Goal: Information Seeking & Learning: Understand process/instructions

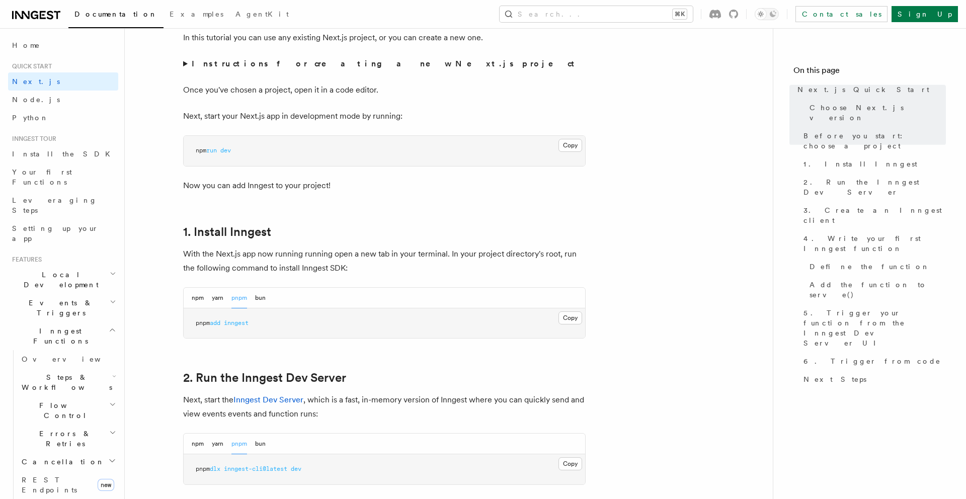
scroll to position [391, 0]
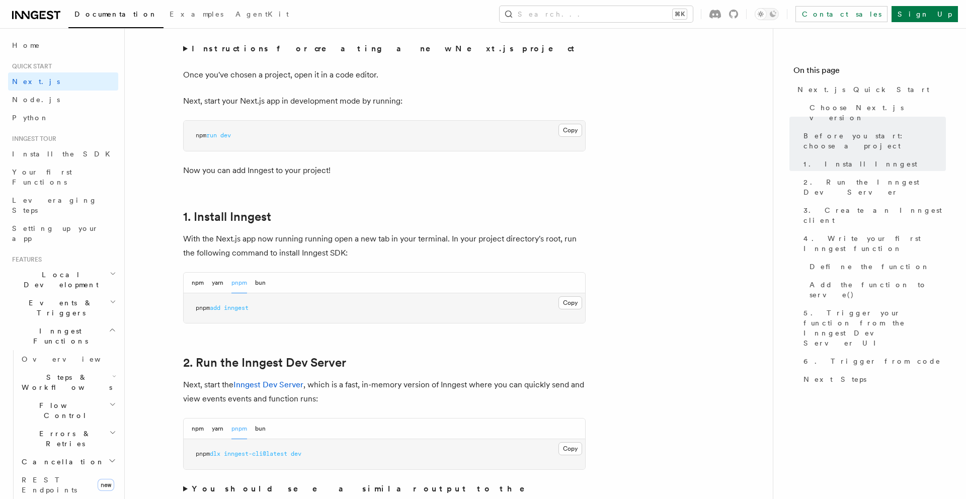
click at [242, 309] on span "inngest" at bounding box center [236, 307] width 25 height 7
click at [577, 307] on button "Copy Copied" at bounding box center [570, 302] width 24 height 13
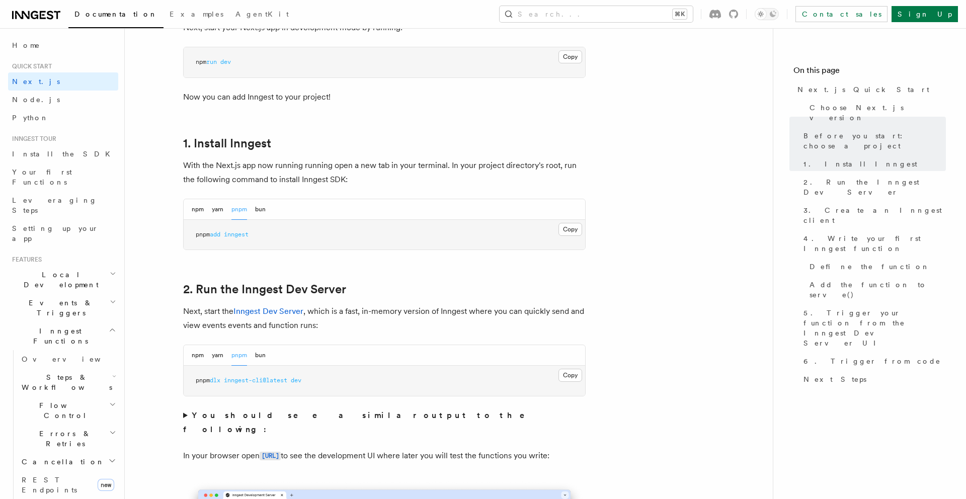
scroll to position [465, 0]
click at [567, 376] on button "Copy Copied" at bounding box center [570, 374] width 24 height 13
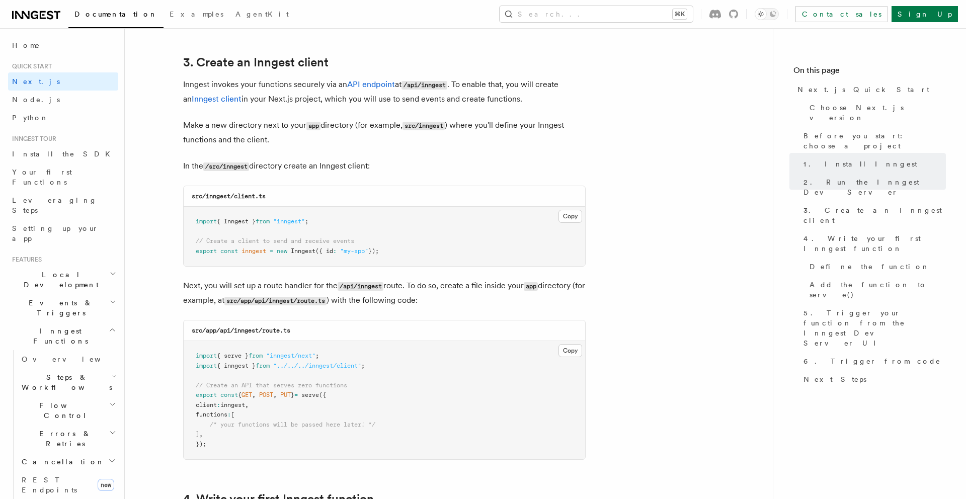
scroll to position [1173, 0]
click at [239, 163] on code "/src/inngest" at bounding box center [226, 166] width 46 height 9
copy code "inngest"
drag, startPoint x: 235, startPoint y: 198, endPoint x: 295, endPoint y: 198, distance: 59.3
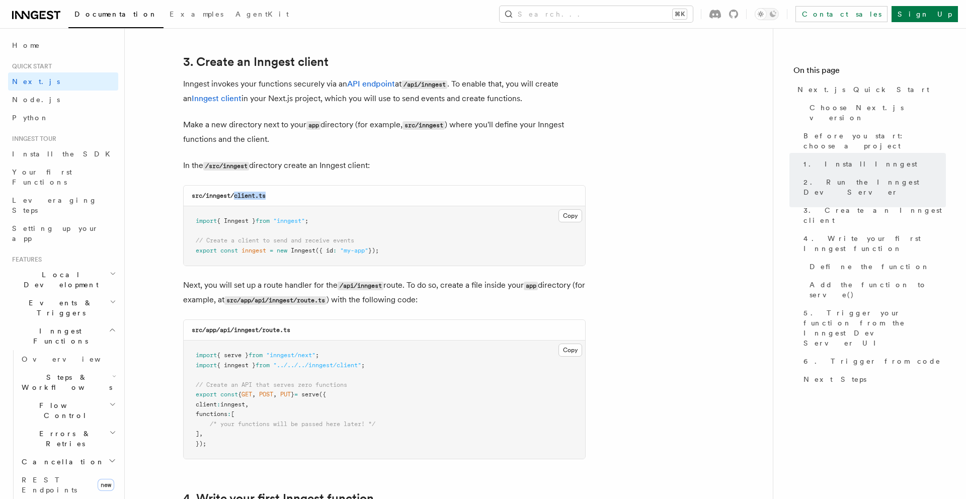
click at [295, 198] on div "src/inngest/client.ts" at bounding box center [384, 196] width 401 height 21
copy code "client.ts"
click at [571, 213] on button "Copy Copied" at bounding box center [570, 215] width 24 height 13
drag, startPoint x: 317, startPoint y: 252, endPoint x: 282, endPoint y: 254, distance: 35.3
click at [282, 254] on span "export const inngest = new Inngest ({ id : "my-app" });" at bounding box center [287, 250] width 183 height 7
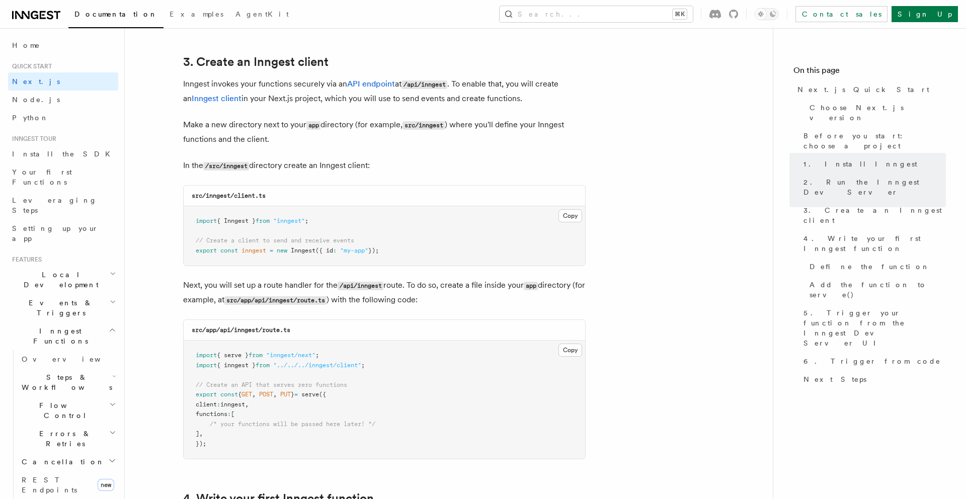
click at [243, 332] on code "src/app/api/inngest/route.ts" at bounding box center [241, 329] width 99 height 7
copy code "inngest"
drag, startPoint x: 266, startPoint y: 333, endPoint x: 303, endPoint y: 331, distance: 37.8
click at [303, 332] on div "src/app/api/inngest/route.ts" at bounding box center [384, 330] width 401 height 21
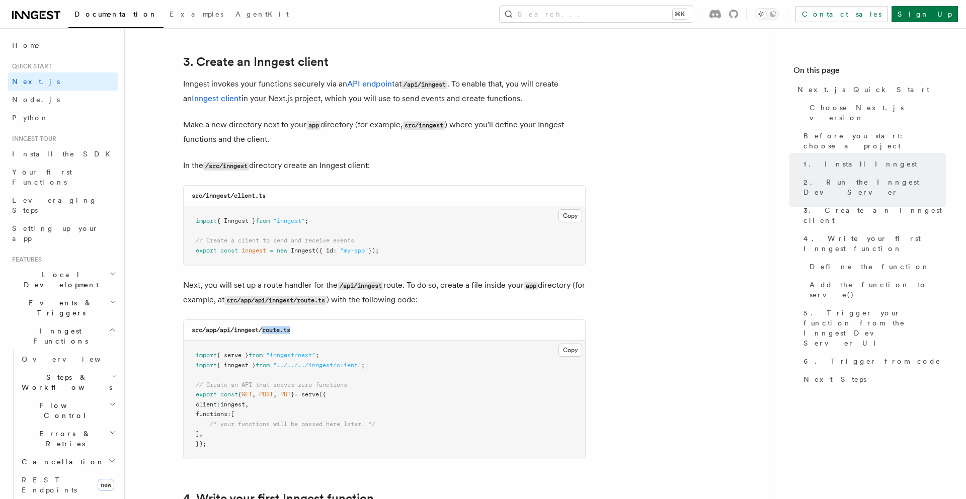
copy code "route.ts"
click at [567, 354] on button "Copy Copied" at bounding box center [570, 350] width 24 height 13
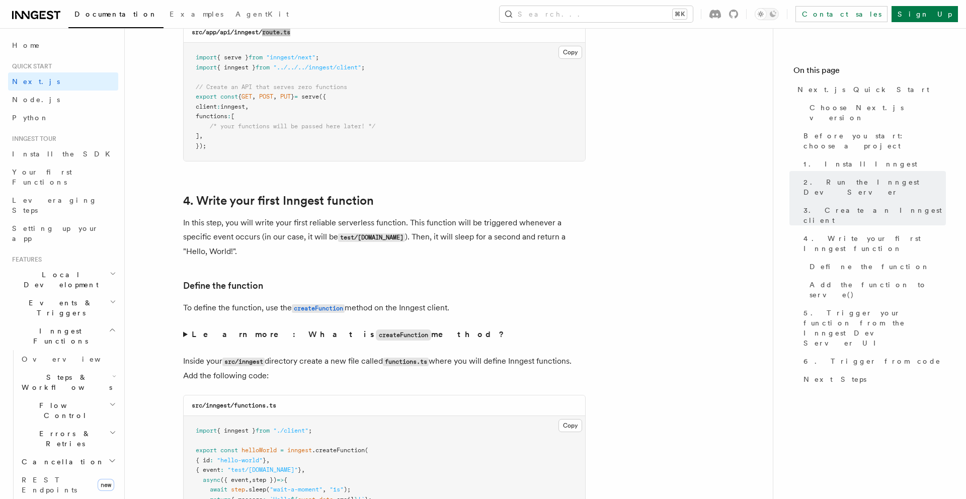
scroll to position [1474, 0]
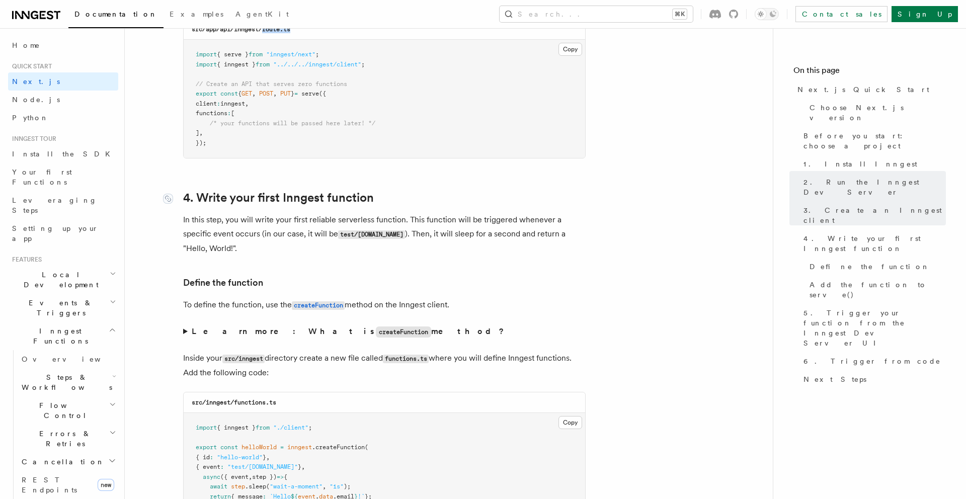
click at [299, 198] on link "4. Write your first Inngest function" at bounding box center [278, 198] width 191 height 14
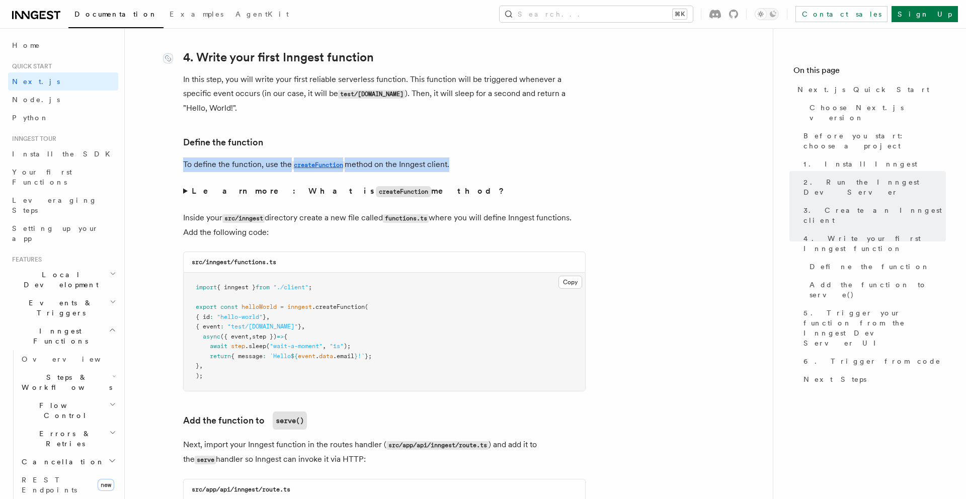
scroll to position [1618, 0]
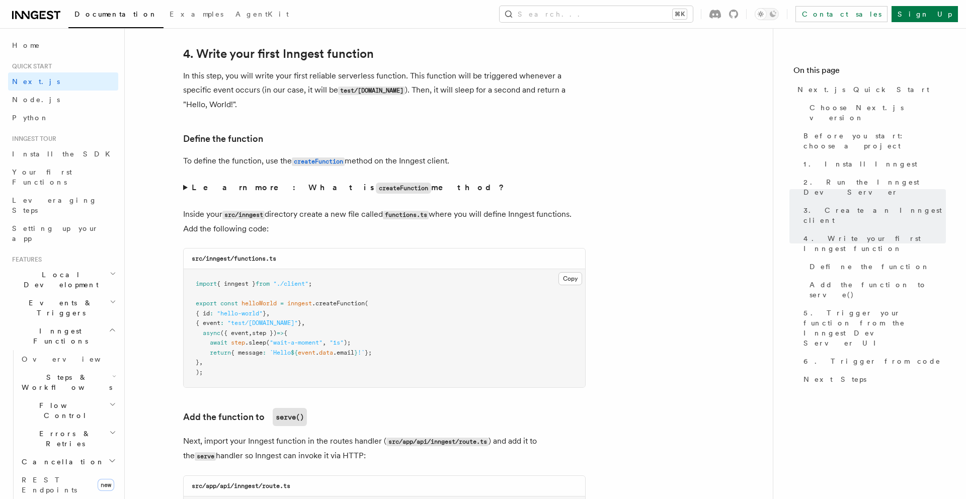
click at [285, 89] on p "In this step, you will write your first reliable serverless function. This func…" at bounding box center [384, 90] width 402 height 43
click at [246, 262] on code "src/inngest/functions.ts" at bounding box center [234, 258] width 84 height 7
drag, startPoint x: 233, startPoint y: 261, endPoint x: 306, endPoint y: 261, distance: 73.4
click at [306, 261] on div "src/inngest/functions.ts" at bounding box center [384, 258] width 401 height 21
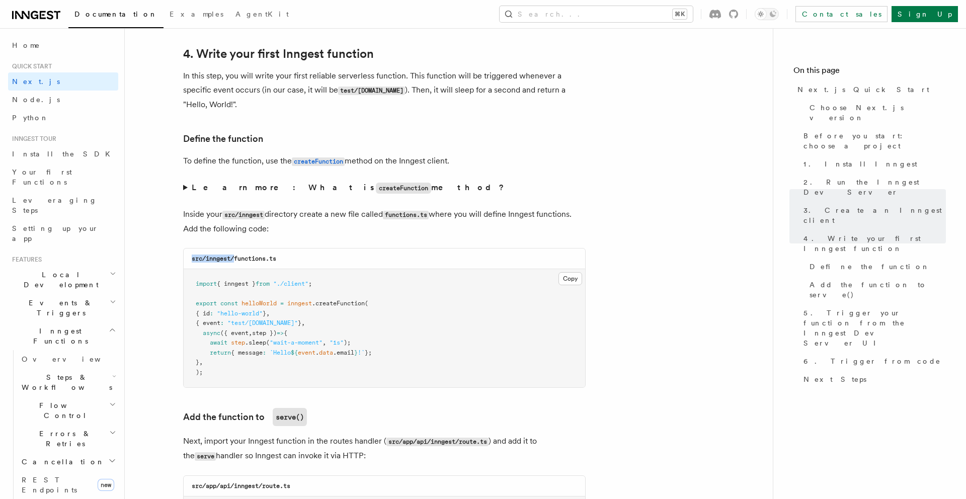
drag, startPoint x: 235, startPoint y: 260, endPoint x: 285, endPoint y: 256, distance: 49.5
click at [285, 256] on div "src/inngest/functions.ts" at bounding box center [384, 258] width 401 height 21
click at [281, 268] on div "src/inngest/functions.ts" at bounding box center [384, 258] width 401 height 21
drag, startPoint x: 281, startPoint y: 264, endPoint x: 235, endPoint y: 264, distance: 45.3
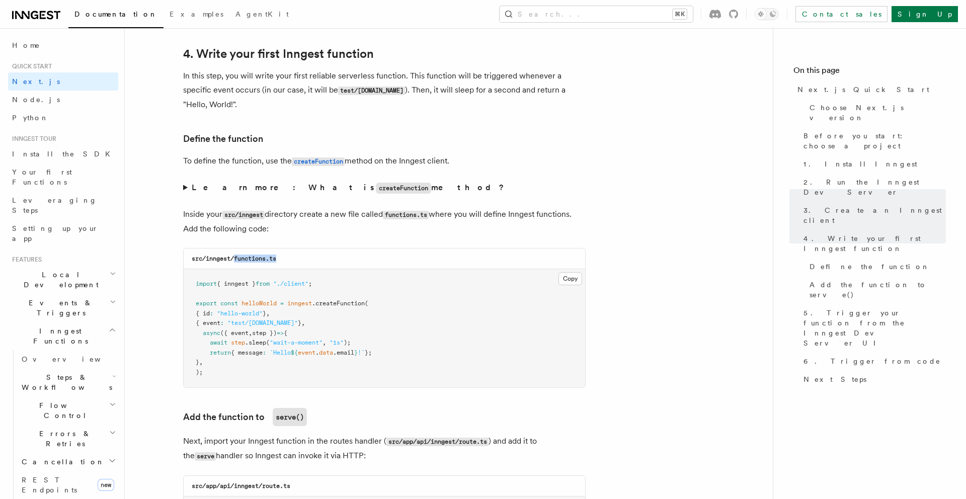
click at [235, 264] on div "src/inngest/functions.ts" at bounding box center [384, 258] width 401 height 21
copy code "functions.ts"
click at [572, 273] on pre "import { inngest } from "./client" ; export const helloWorld = inngest .createF…" at bounding box center [384, 328] width 401 height 118
click at [572, 277] on button "Copy Copied" at bounding box center [570, 278] width 24 height 13
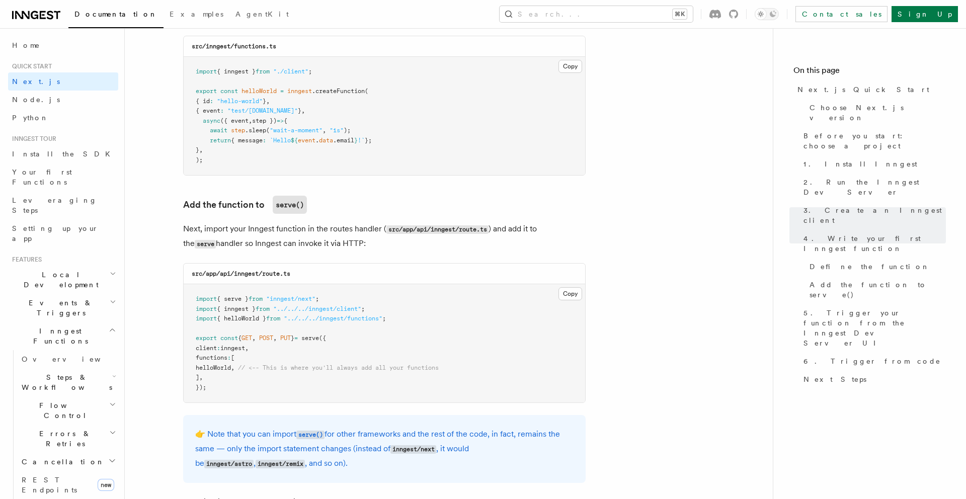
scroll to position [1835, 0]
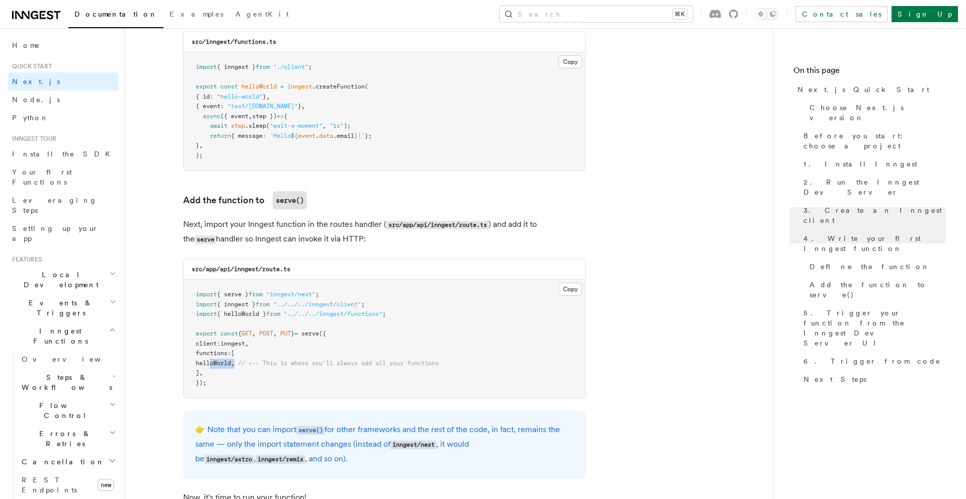
drag, startPoint x: 250, startPoint y: 365, endPoint x: 210, endPoint y: 365, distance: 39.7
click at [210, 365] on span "helloWorld , // <-- This is where you'll always add all your functions" at bounding box center [317, 363] width 243 height 7
copy span "helloWorld ,"
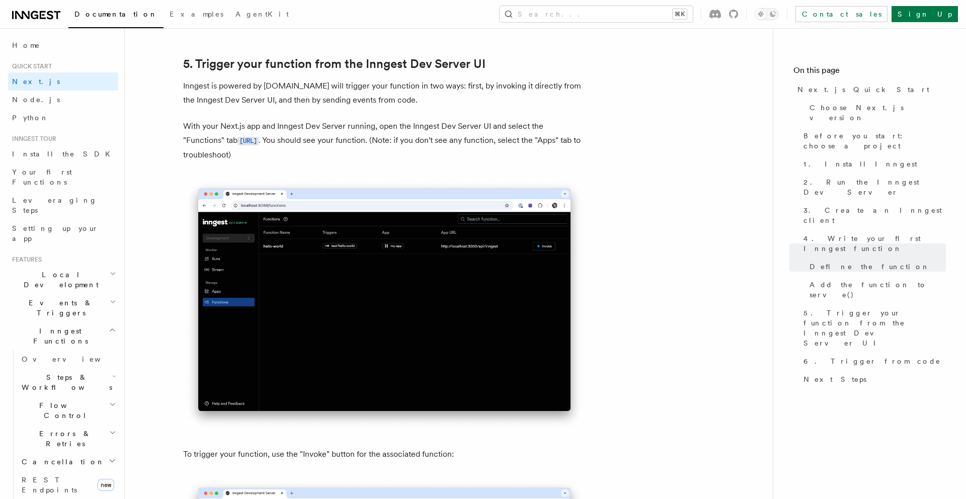
scroll to position [2249, 0]
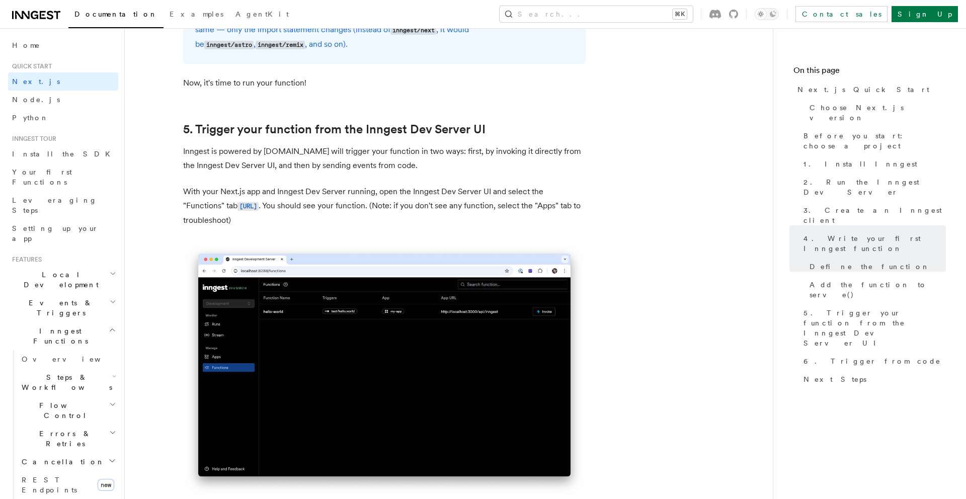
click at [465, 193] on p "With your Next.js app and Inngest Dev Server running, open the Inngest Dev Serv…" at bounding box center [384, 206] width 402 height 43
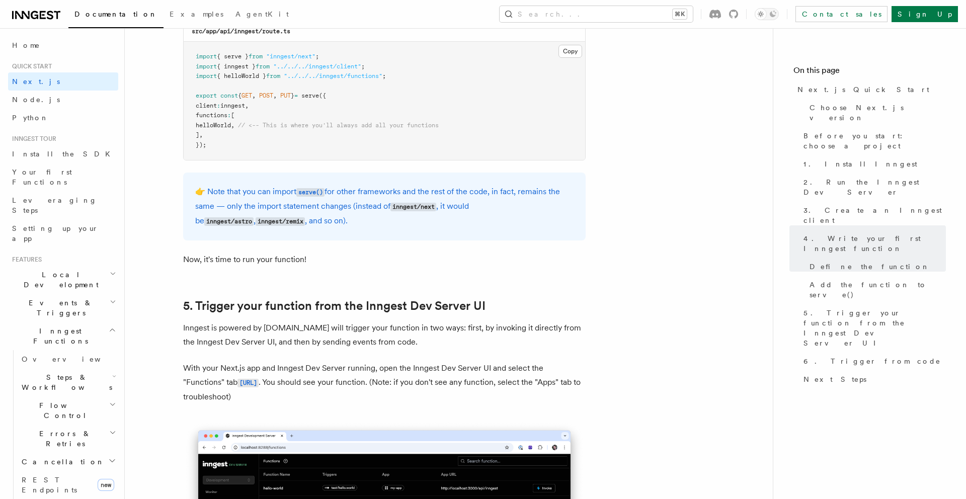
scroll to position [2064, 0]
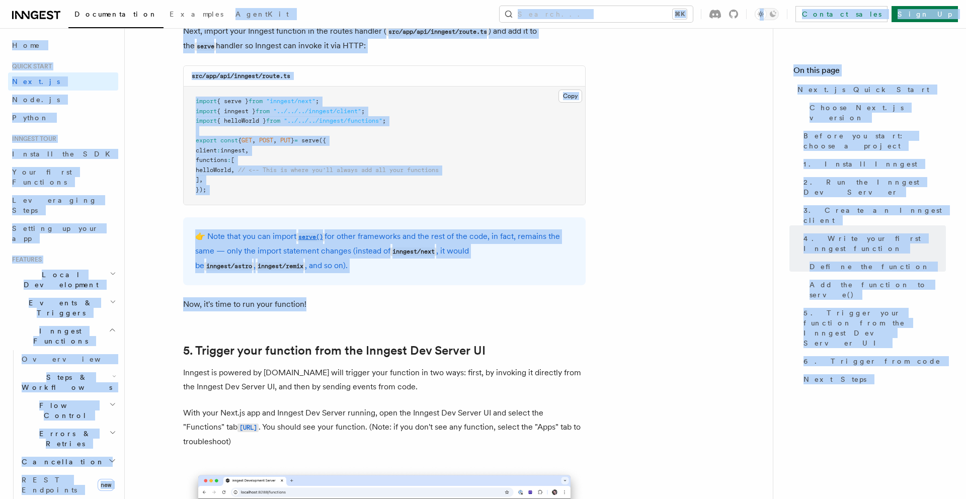
drag, startPoint x: 314, startPoint y: 271, endPoint x: 201, endPoint y: 2, distance: 291.4
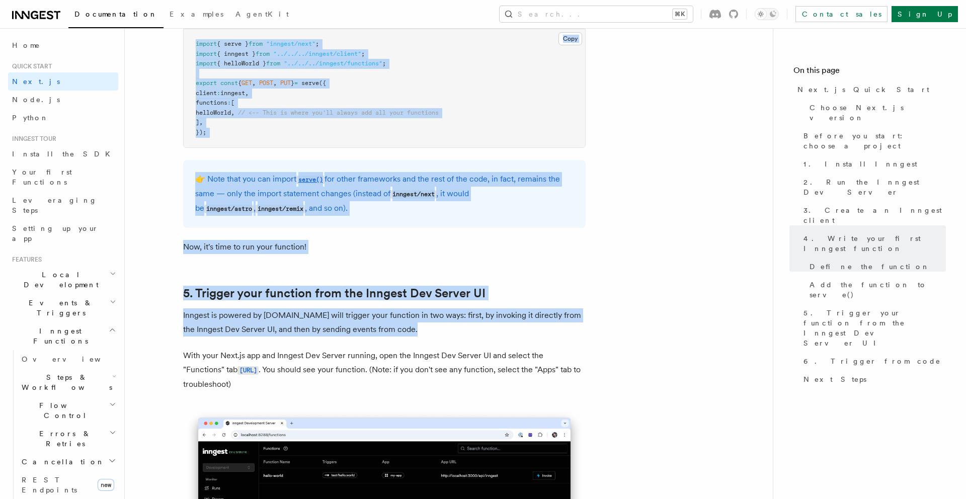
scroll to position [2087, 0]
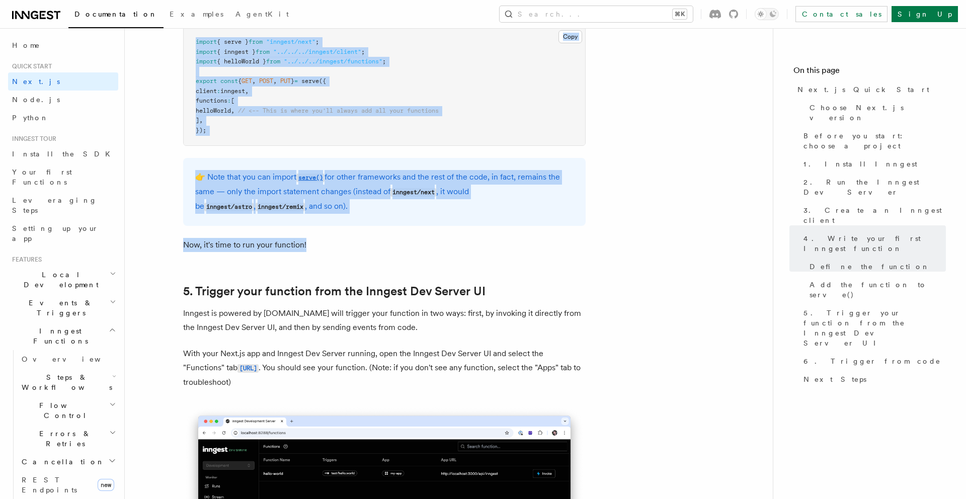
drag, startPoint x: 183, startPoint y: 42, endPoint x: 357, endPoint y: 250, distance: 271.4
copy article "Next, start the Inngest Dev Server , which is a fast, in-memory version of Inng…"
